Goal: Information Seeking & Learning: Learn about a topic

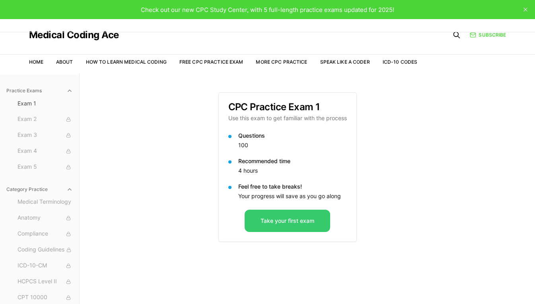
click at [275, 221] on button "Take your first exam" at bounding box center [286, 220] width 85 height 22
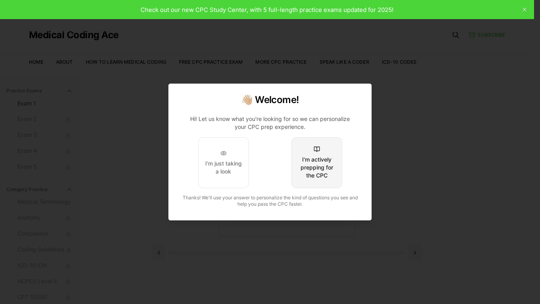
click at [317, 172] on div "I'm actively prepping for the CPC" at bounding box center [316, 167] width 37 height 24
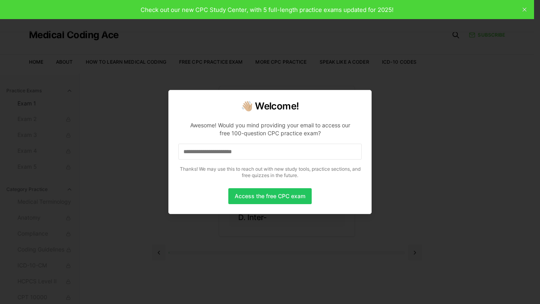
click at [214, 155] on input at bounding box center [270, 151] width 184 height 16
drag, startPoint x: 244, startPoint y: 192, endPoint x: 240, endPoint y: 195, distance: 4.9
click at [240, 195] on button "Access the free CPC exam" at bounding box center [270, 196] width 83 height 16
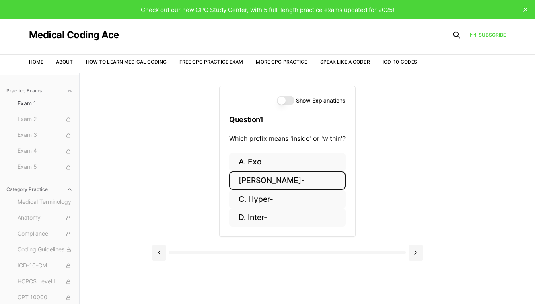
click at [279, 179] on button "[PERSON_NAME]-" at bounding box center [287, 180] width 116 height 19
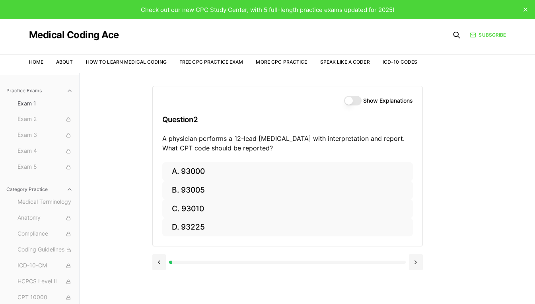
click at [348, 97] on button "Show Explanations" at bounding box center [352, 101] width 17 height 10
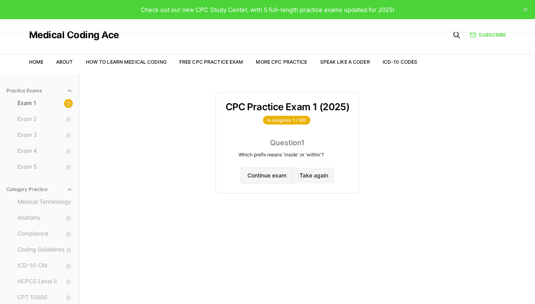
drag, startPoint x: 275, startPoint y: 172, endPoint x: 262, endPoint y: 177, distance: 13.7
click at [262, 177] on button "Continue exam" at bounding box center [266, 175] width 52 height 16
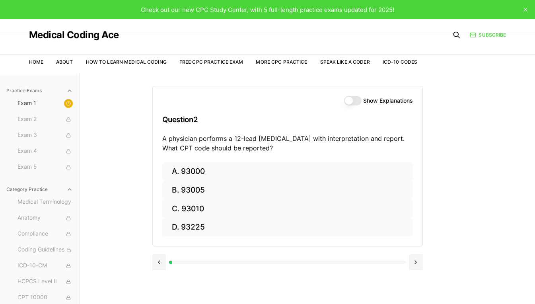
drag, startPoint x: 345, startPoint y: 100, endPoint x: 327, endPoint y: 93, distance: 18.7
click at [327, 93] on div "Show Explanations Question 2 A physician performs a 12-lead [MEDICAL_DATA] with…" at bounding box center [287, 124] width 269 height 76
click at [346, 102] on button "Show Explanations" at bounding box center [352, 101] width 17 height 10
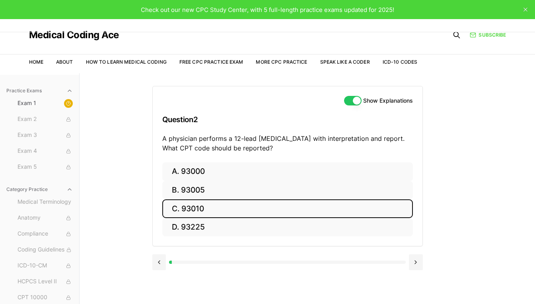
click at [175, 209] on button "C. 93010" at bounding box center [287, 208] width 250 height 19
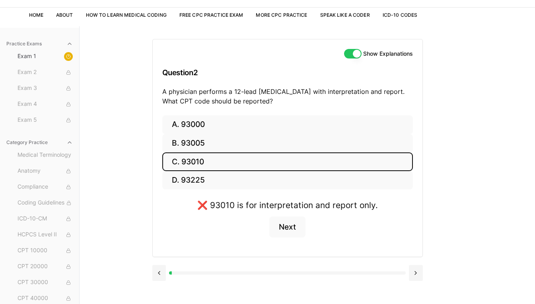
scroll to position [49, 0]
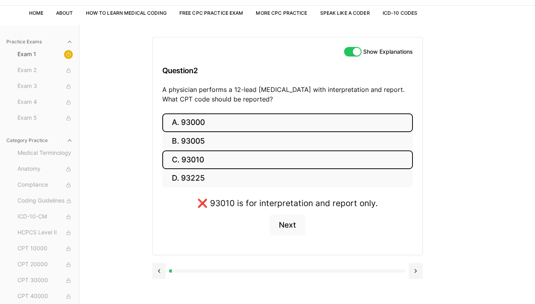
drag, startPoint x: 272, startPoint y: 118, endPoint x: 249, endPoint y: 119, distance: 23.5
click at [249, 119] on button "A. 93000" at bounding box center [287, 122] width 250 height 19
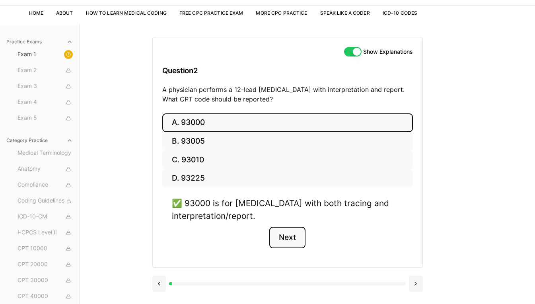
click at [287, 233] on button "Next" at bounding box center [287, 237] width 36 height 21
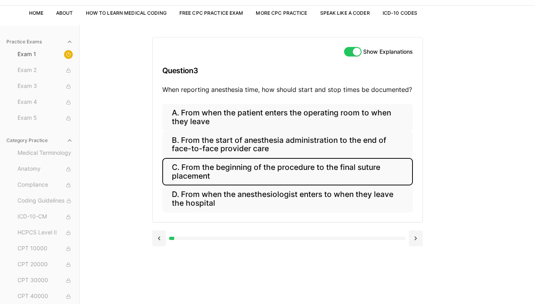
click at [205, 172] on button "C. From the beginning of the procedure to the final suture placement" at bounding box center [287, 171] width 250 height 27
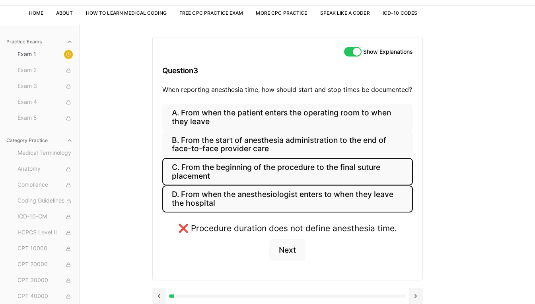
click at [203, 192] on button "D. From when the anesthesiologist enters to when they leave the hospital" at bounding box center [287, 198] width 250 height 27
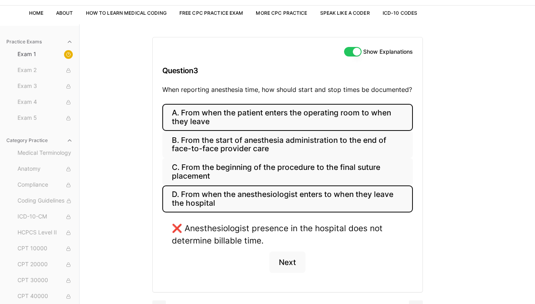
drag, startPoint x: 221, startPoint y: 123, endPoint x: 215, endPoint y: 120, distance: 5.7
click at [215, 120] on button "A. From when the patient enters the operating room to when they leave" at bounding box center [287, 117] width 250 height 27
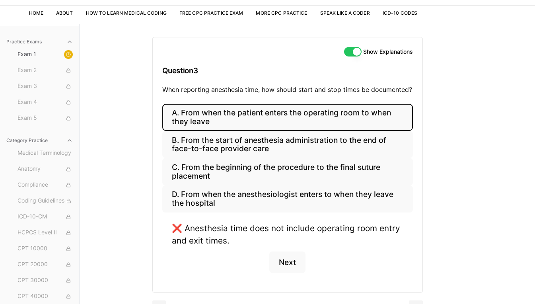
click at [215, 120] on button "A. From when the patient enters the operating room to when they leave" at bounding box center [287, 117] width 250 height 27
click at [192, 123] on button "A. From when the patient enters the operating room to when they leave" at bounding box center [287, 117] width 250 height 27
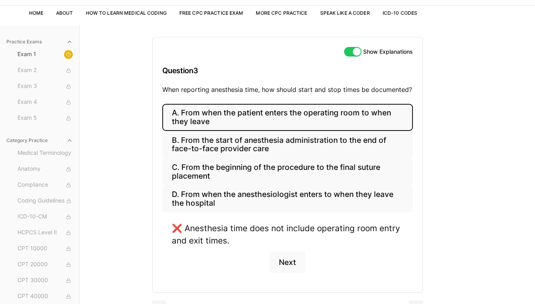
click at [300, 117] on button "A. From when the patient enters the operating room to when they leave" at bounding box center [287, 117] width 250 height 27
click at [205, 137] on button "B. From the start of anesthesia administration to the end of face-to-face provi…" at bounding box center [287, 144] width 250 height 27
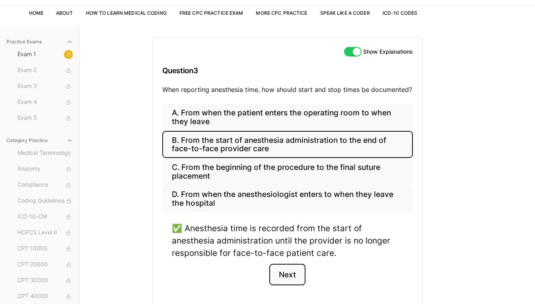
click at [285, 274] on button "Next" at bounding box center [287, 273] width 36 height 21
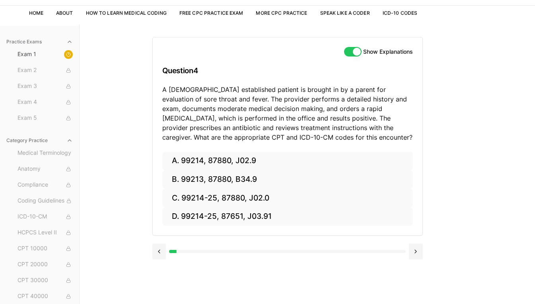
drag, startPoint x: 167, startPoint y: 196, endPoint x: 171, endPoint y: 267, distance: 71.3
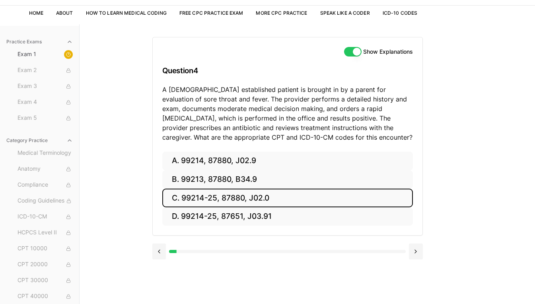
drag, startPoint x: 171, startPoint y: 267, endPoint x: 337, endPoint y: 201, distance: 178.2
drag, startPoint x: 337, startPoint y: 201, endPoint x: 283, endPoint y: 205, distance: 54.2
click at [283, 205] on button "C. 99214-25, 87880, J02.0" at bounding box center [287, 197] width 250 height 19
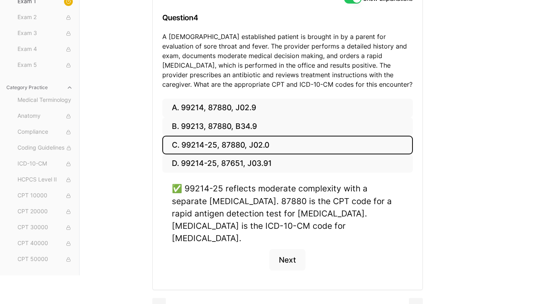
scroll to position [102, 0]
click at [285, 248] on button "Next" at bounding box center [287, 258] width 36 height 21
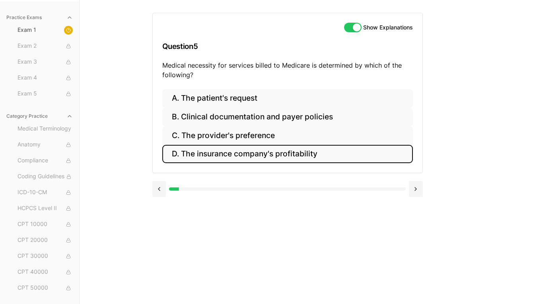
click at [259, 153] on button "D. The insurance company's profitability" at bounding box center [287, 154] width 250 height 19
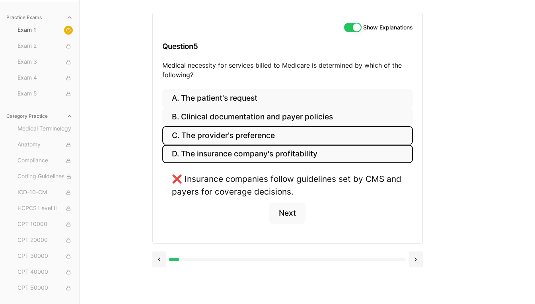
click at [233, 135] on button "C. The provider's preference" at bounding box center [287, 135] width 250 height 19
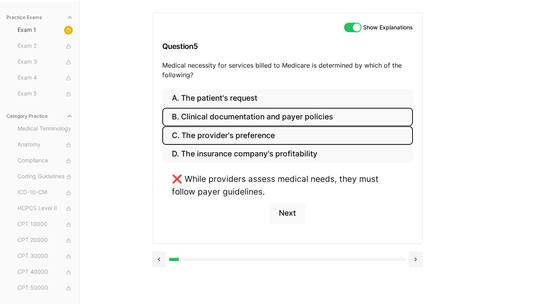
click at [240, 115] on button "B. Clinical documentation and payer policies" at bounding box center [287, 117] width 250 height 19
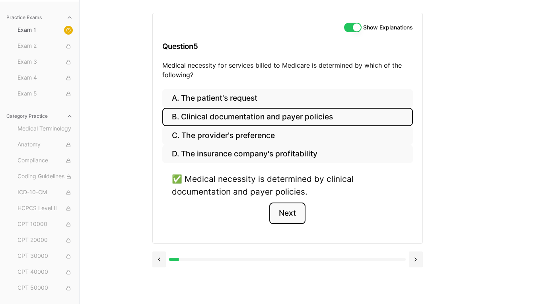
click at [284, 213] on button "Next" at bounding box center [287, 212] width 36 height 21
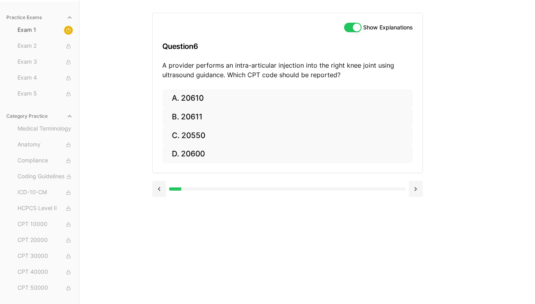
drag, startPoint x: 267, startPoint y: 1, endPoint x: 130, endPoint y: 37, distance: 141.8
click at [130, 37] on div "Practice Exams Exam 1 Exam 2 Exam 3 Exam 4 Exam 5 Category Practice Medical Ter…" at bounding box center [267, 152] width 535 height 304
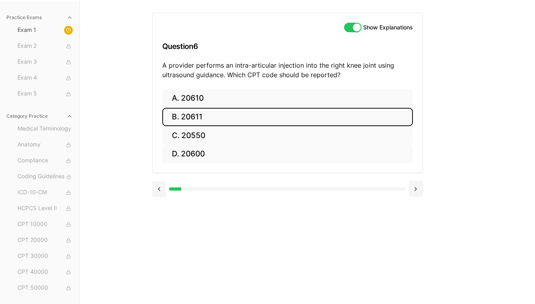
click at [207, 112] on button "B. 20611" at bounding box center [287, 117] width 250 height 19
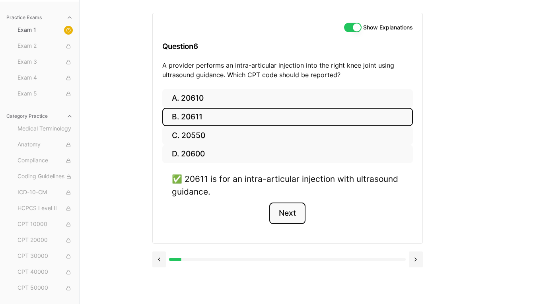
click at [295, 214] on button "Next" at bounding box center [287, 212] width 36 height 21
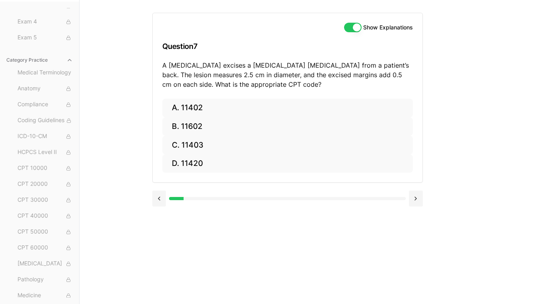
scroll to position [0, 0]
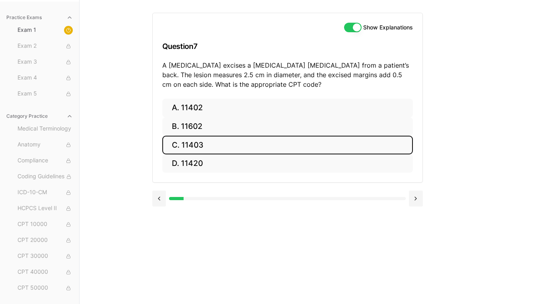
click at [198, 144] on button "C. 11403" at bounding box center [287, 145] width 250 height 19
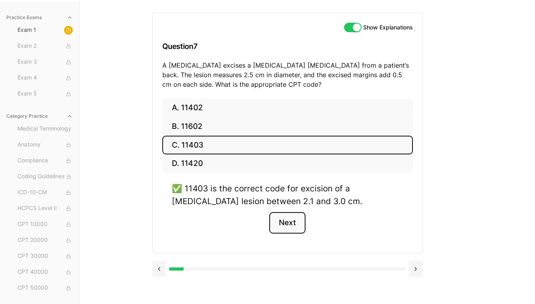
click at [294, 224] on button "Next" at bounding box center [287, 222] width 36 height 21
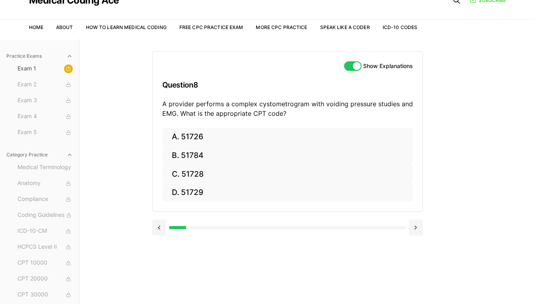
scroll to position [25, 0]
